Goal: Information Seeking & Learning: Learn about a topic

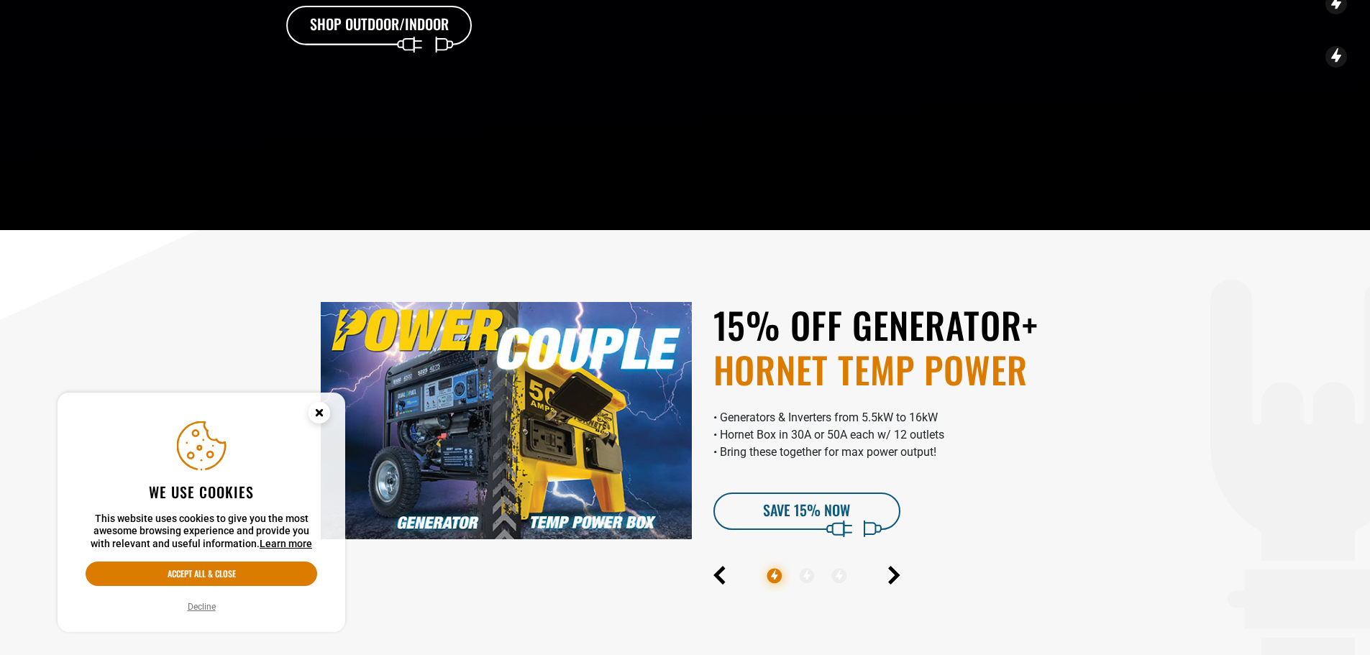
scroll to position [647, 0]
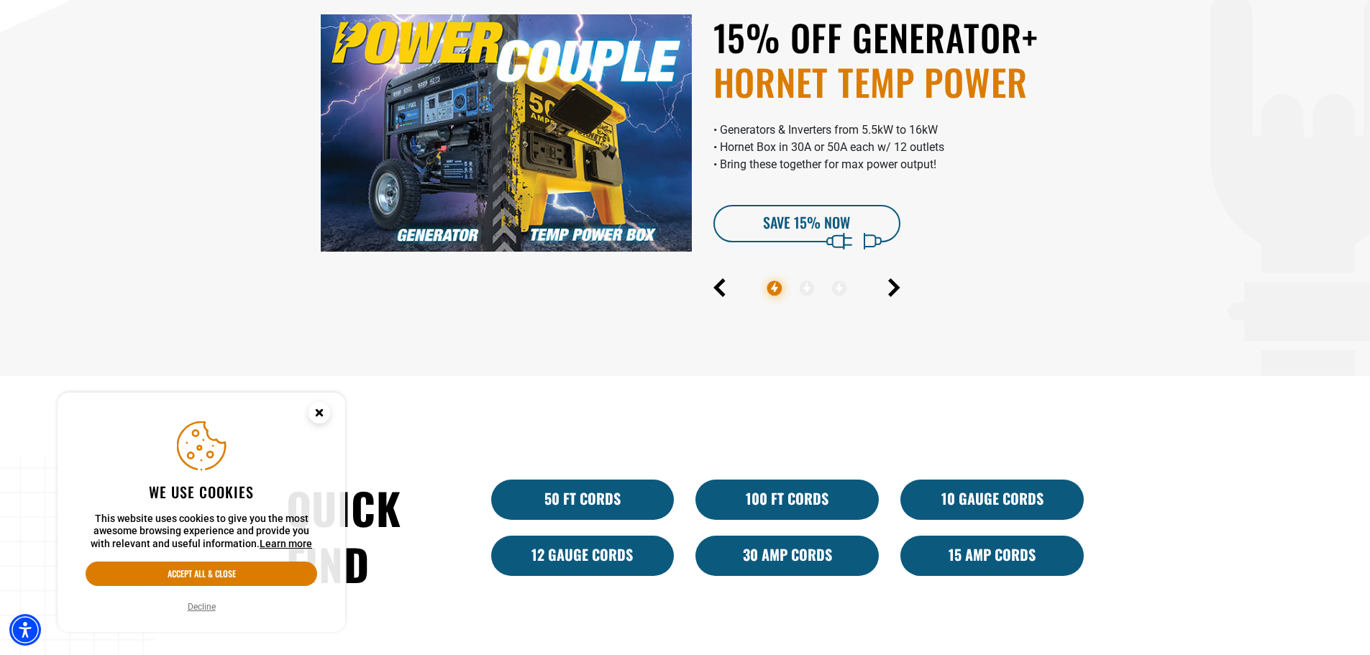
click at [536, 142] on img at bounding box center [506, 132] width 371 height 237
click at [803, 236] on link "SAVE 15% Now" at bounding box center [807, 223] width 187 height 37
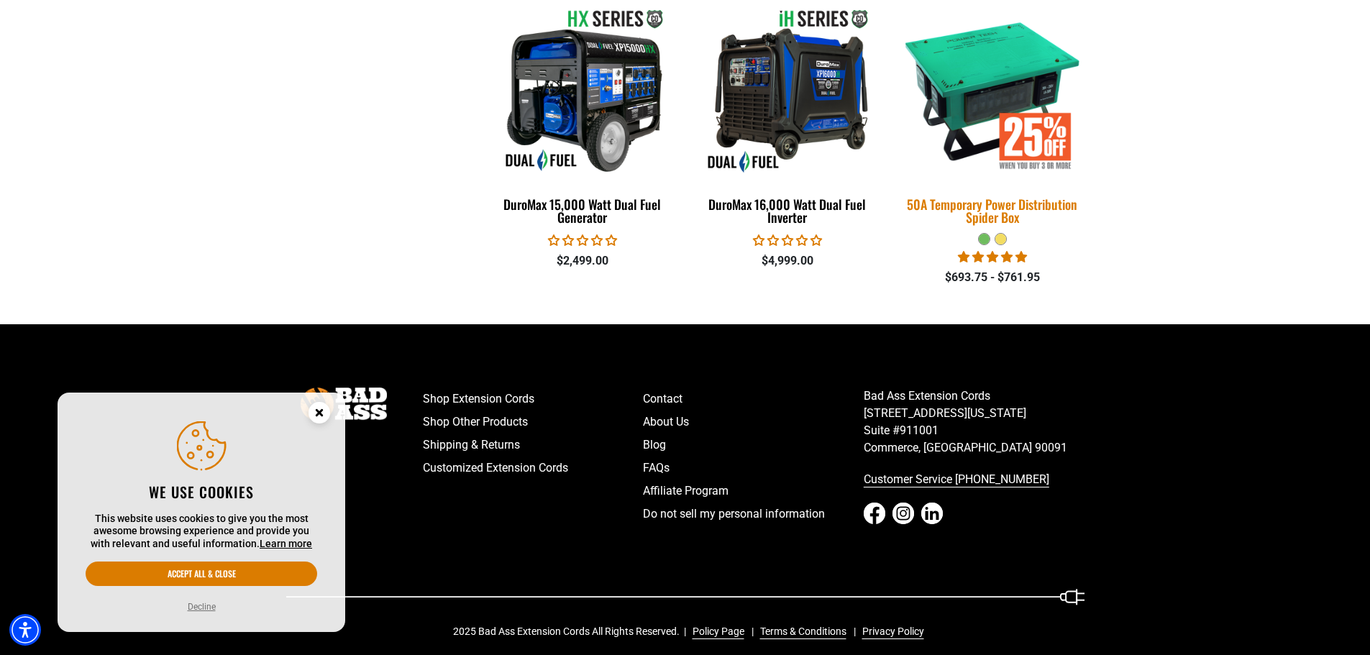
scroll to position [3151, 0]
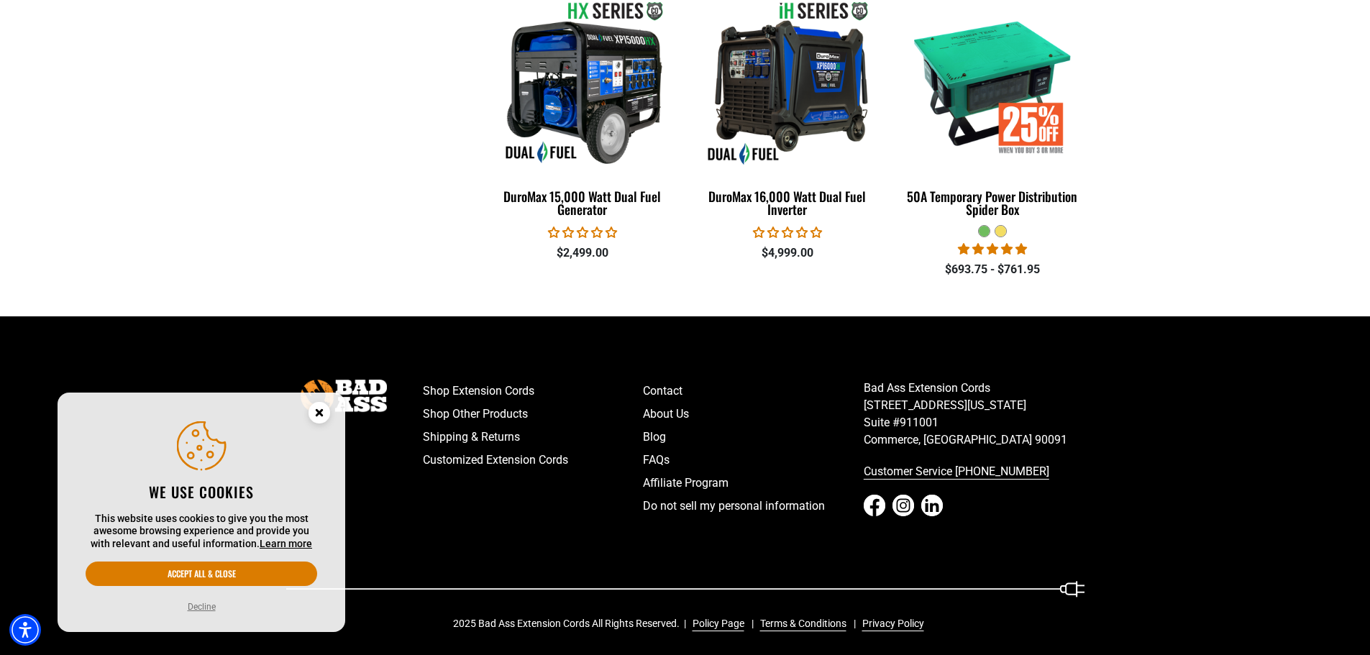
click at [323, 416] on circle "Close this option" at bounding box center [320, 413] width 22 height 22
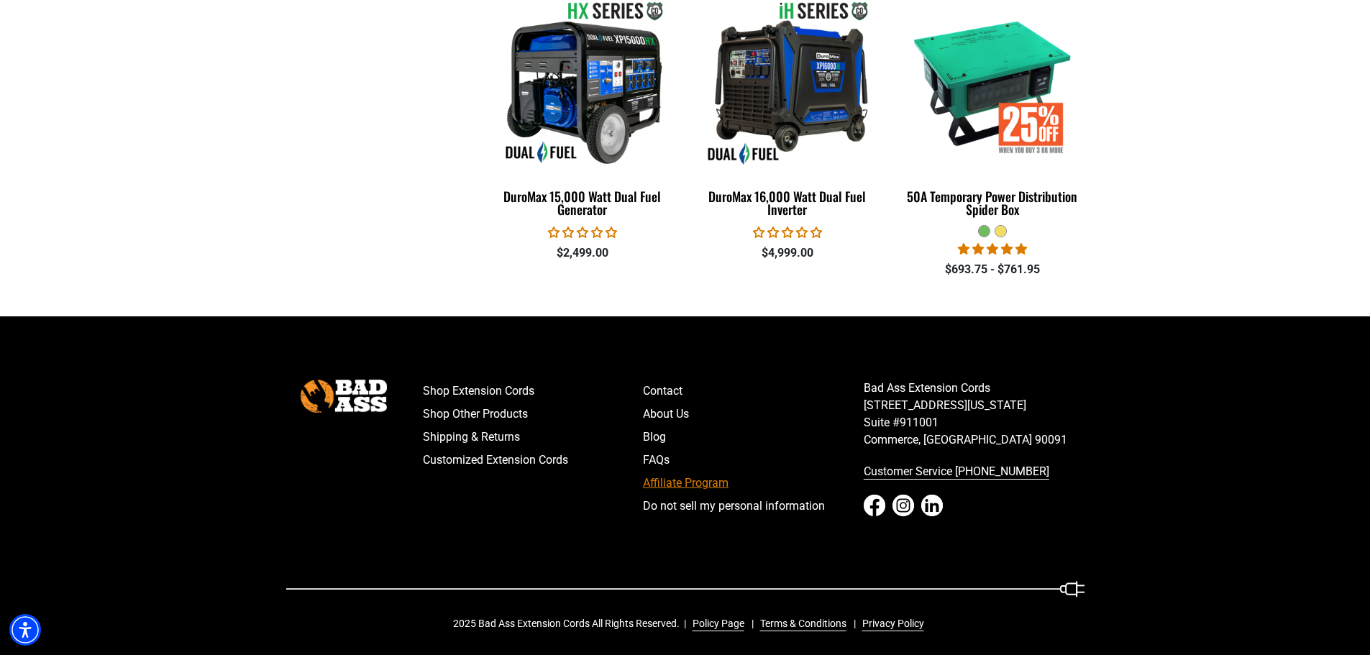
click at [699, 479] on link "Affiliate Program" at bounding box center [753, 483] width 221 height 23
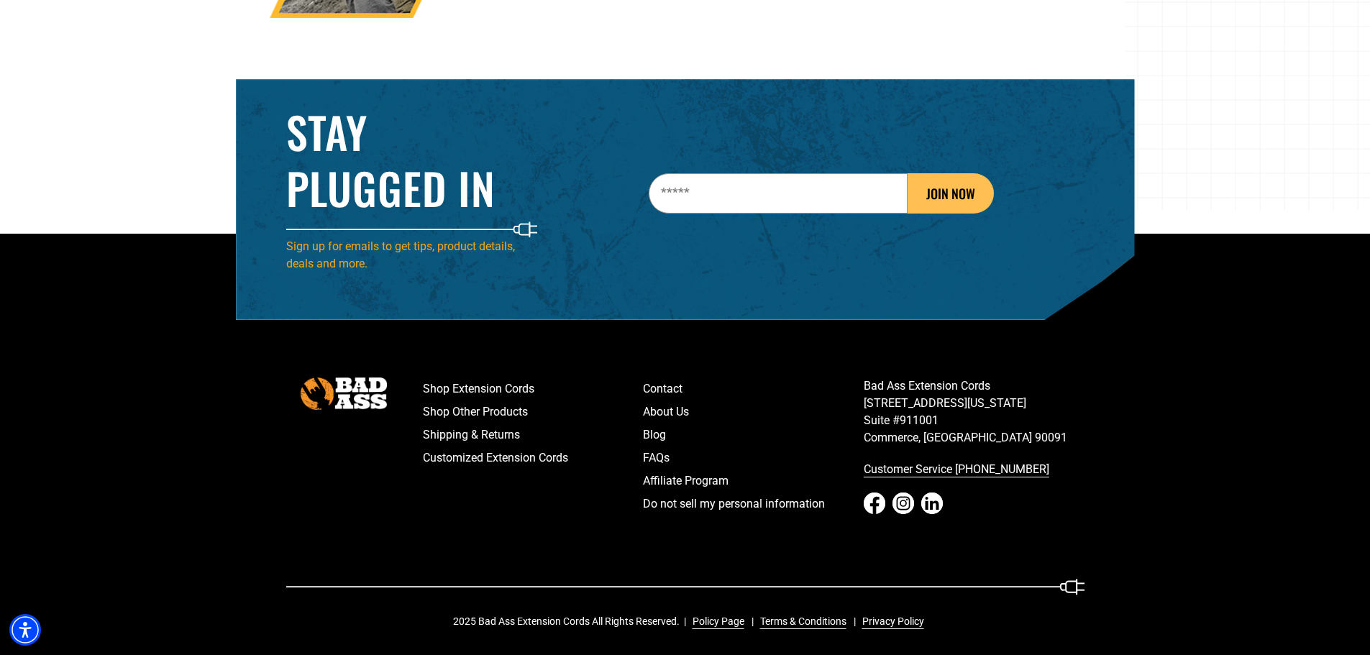
scroll to position [2316, 0]
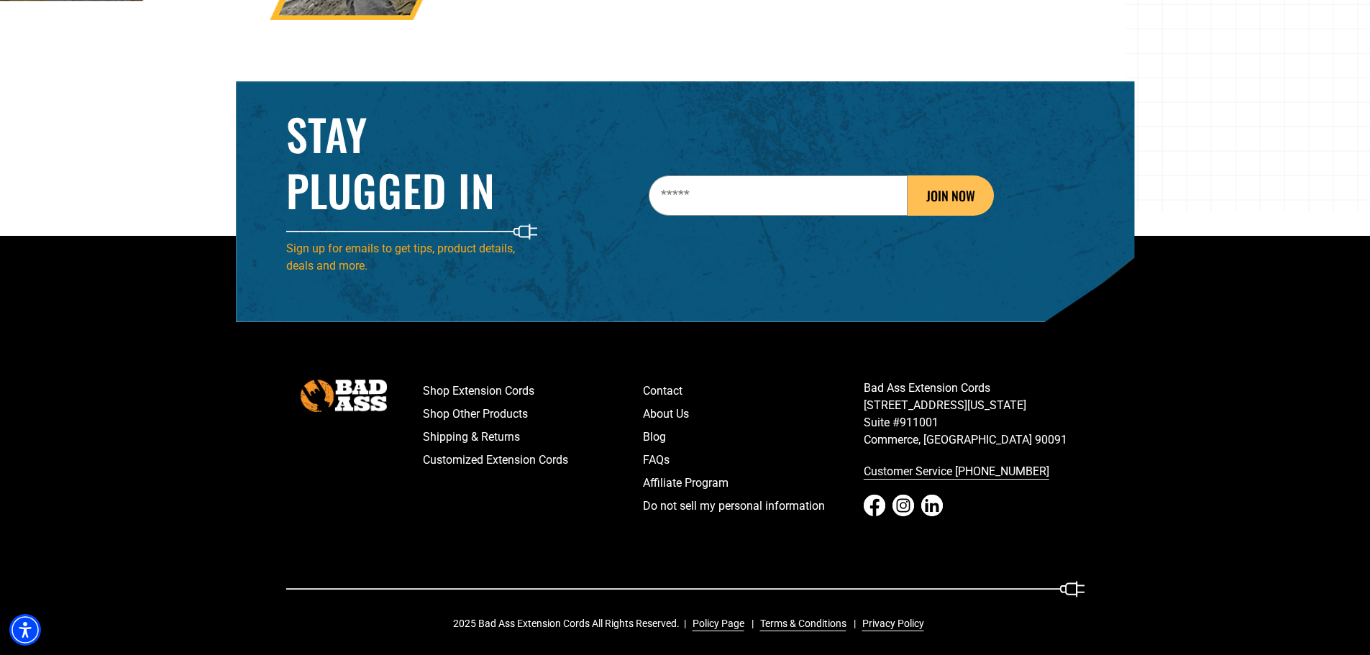
scroll to position [2316, 0]
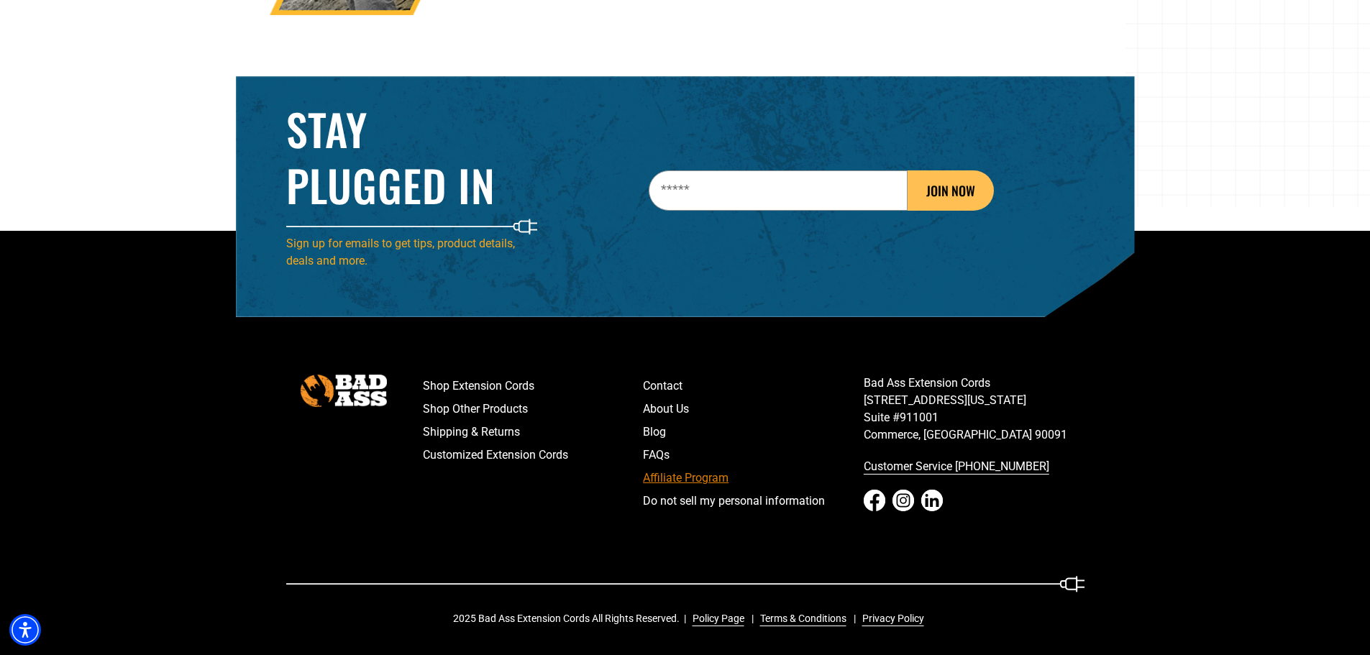
click at [713, 473] on link "Affiliate Program" at bounding box center [753, 478] width 221 height 23
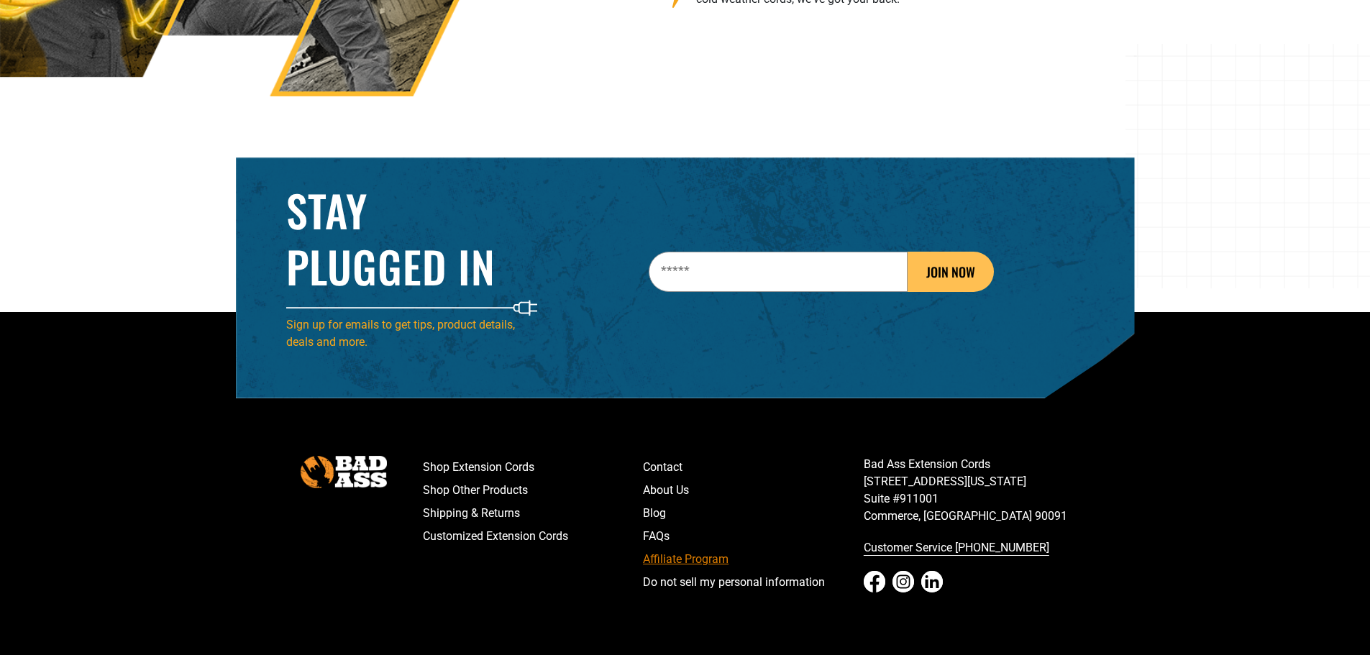
click at [687, 553] on link "Affiliate Program" at bounding box center [753, 559] width 221 height 23
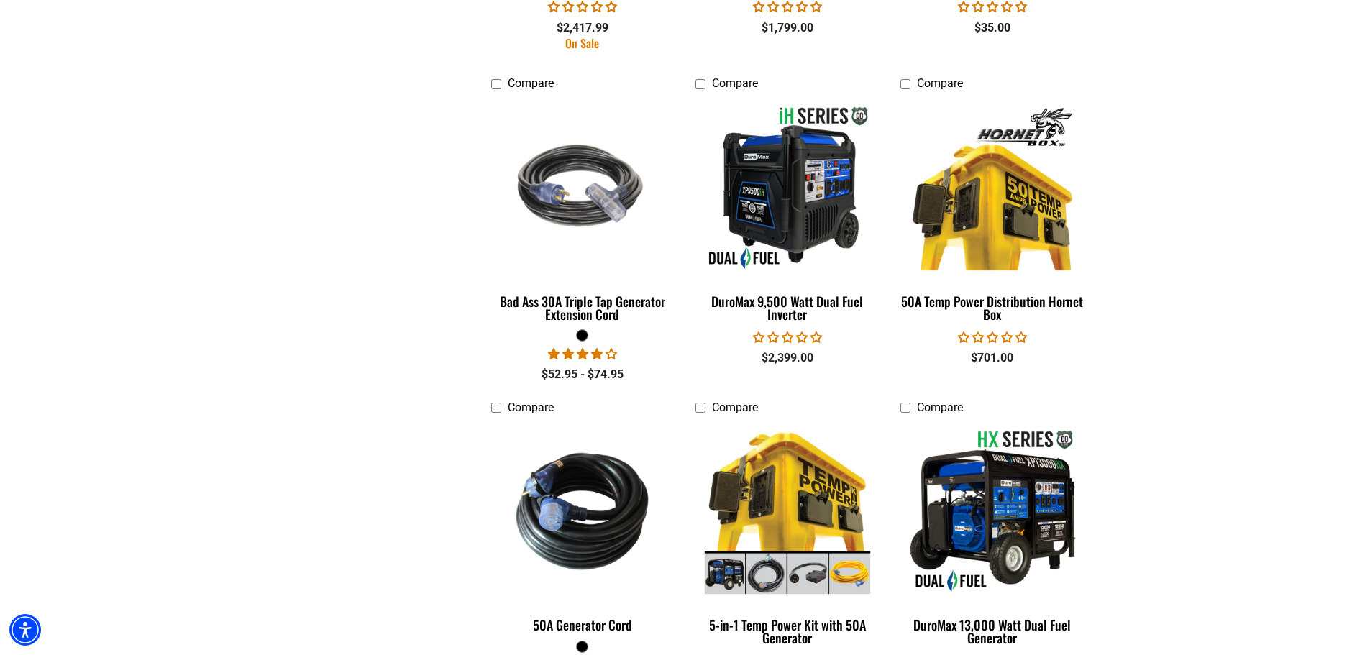
scroll to position [2086, 0]
